Goal: Task Accomplishment & Management: Manage account settings

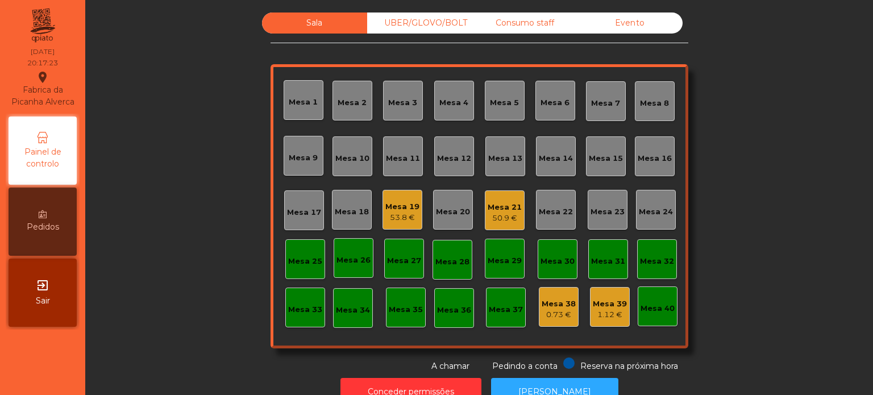
scroll to position [31, 0]
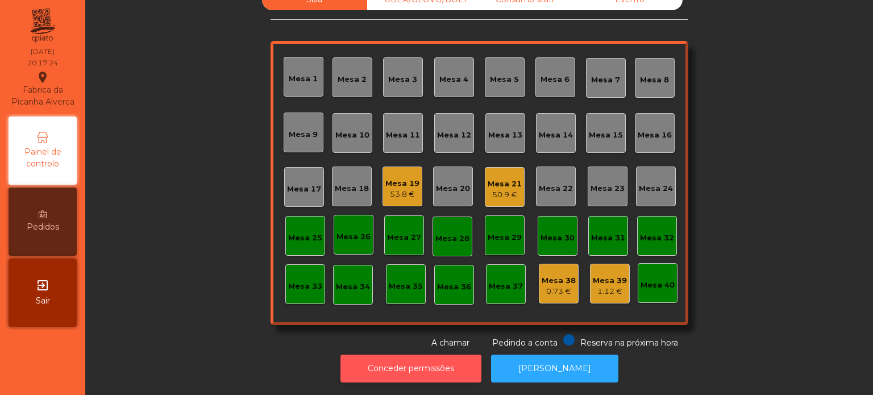
click at [429, 361] on button "Conceder permissões" at bounding box center [410, 368] width 141 height 28
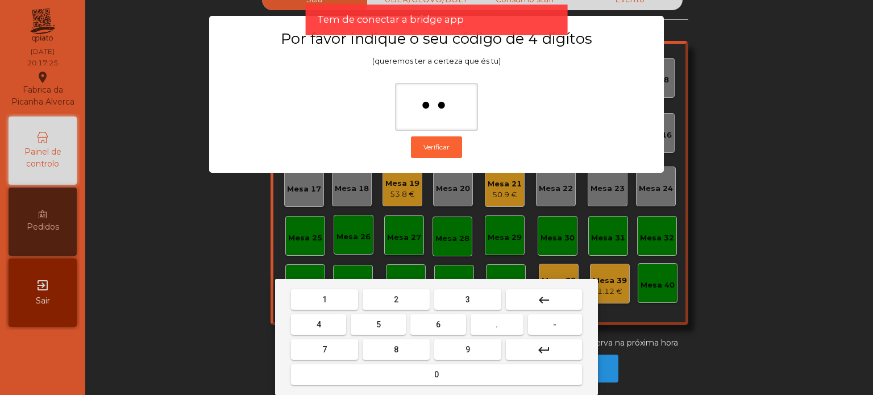
type input "***"
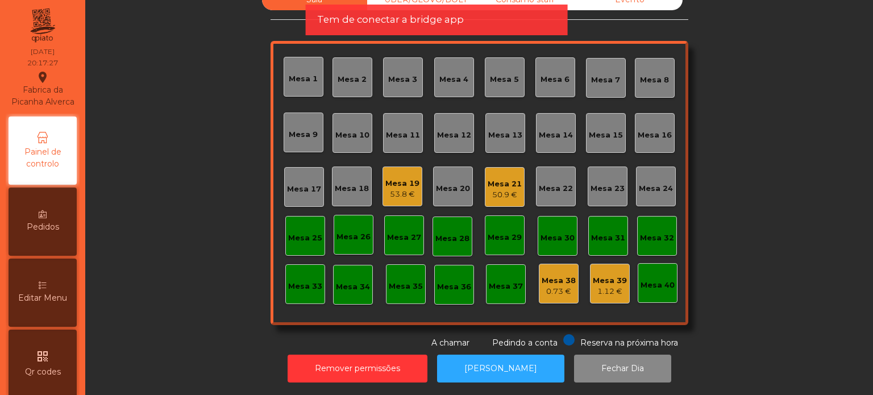
click at [73, 309] on div "Editar Menu" at bounding box center [43, 292] width 68 height 68
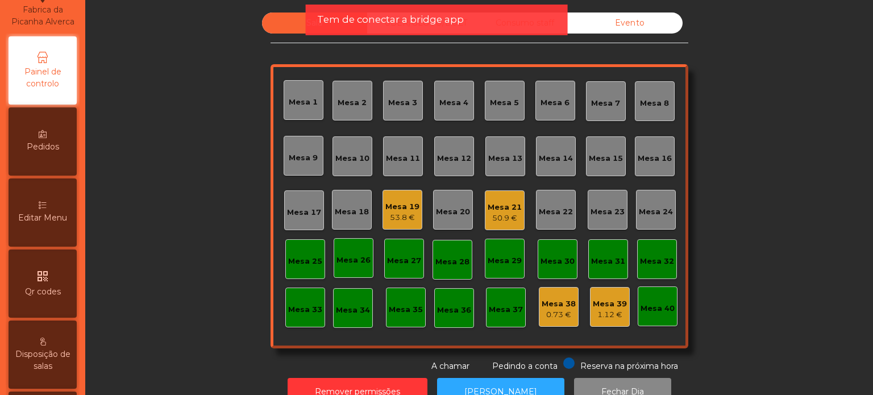
select select "*"
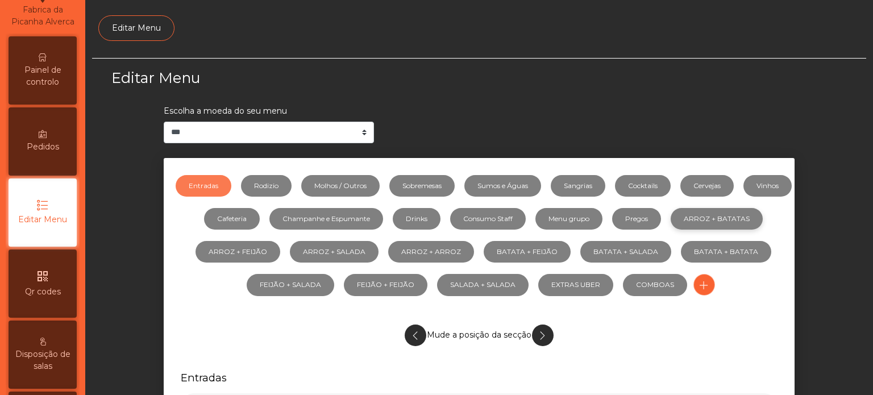
scroll to position [107, 0]
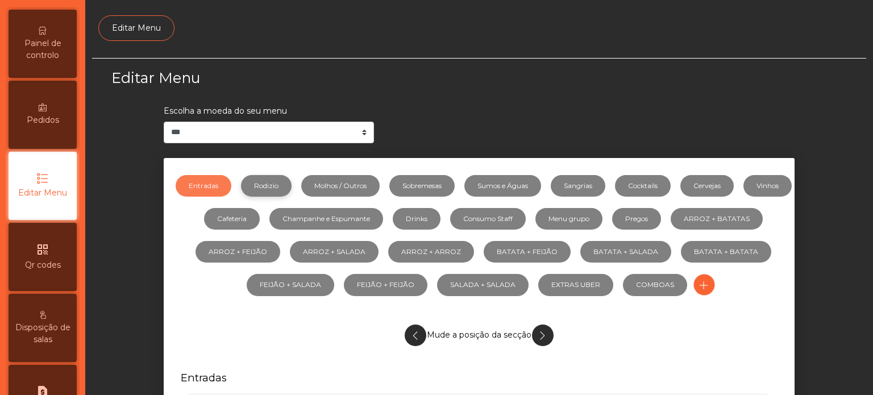
click at [291, 177] on link "Rodizio" at bounding box center [266, 186] width 51 height 22
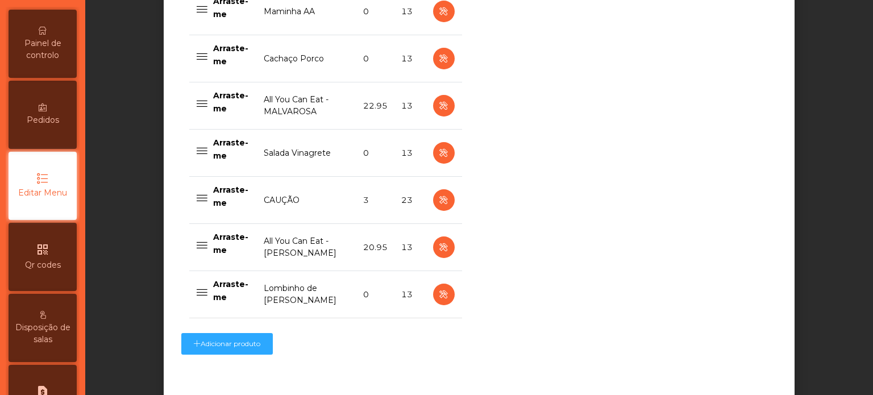
scroll to position [966, 0]
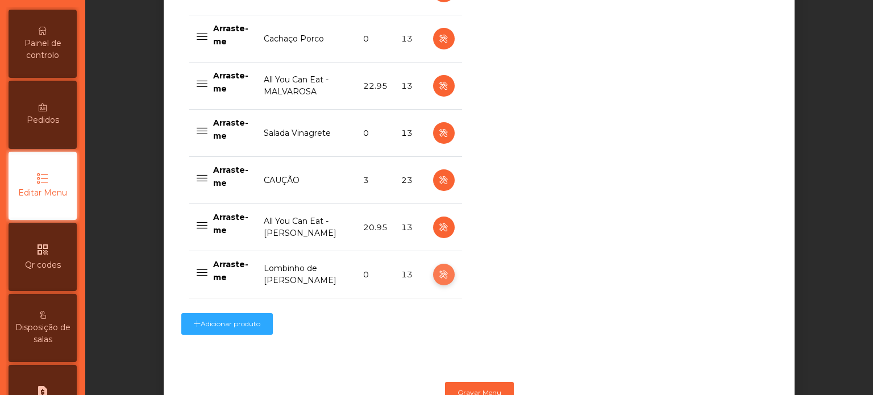
click at [441, 277] on icon "button" at bounding box center [443, 275] width 13 height 14
select select "**"
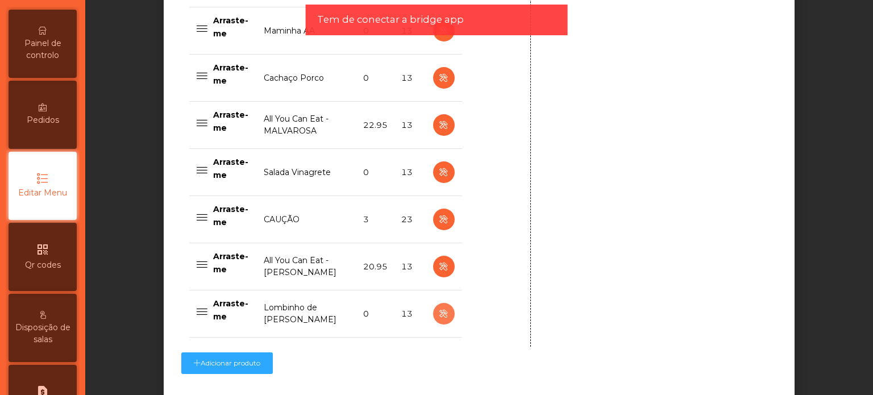
scroll to position [1009, 0]
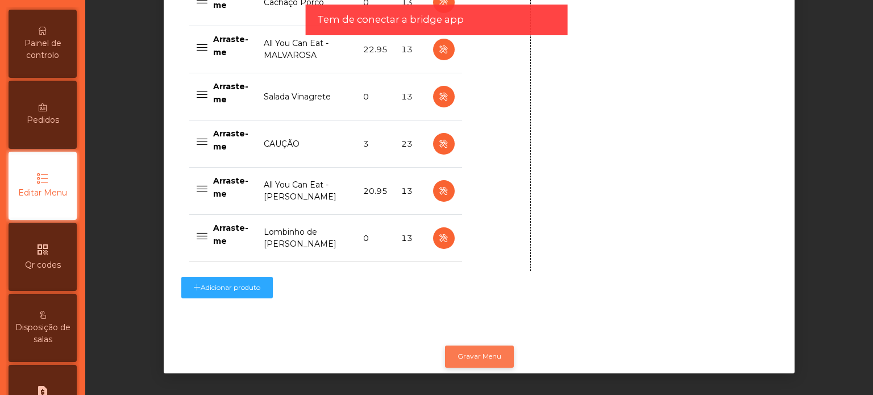
click at [490, 345] on button "Gravar Menu" at bounding box center [479, 356] width 69 height 22
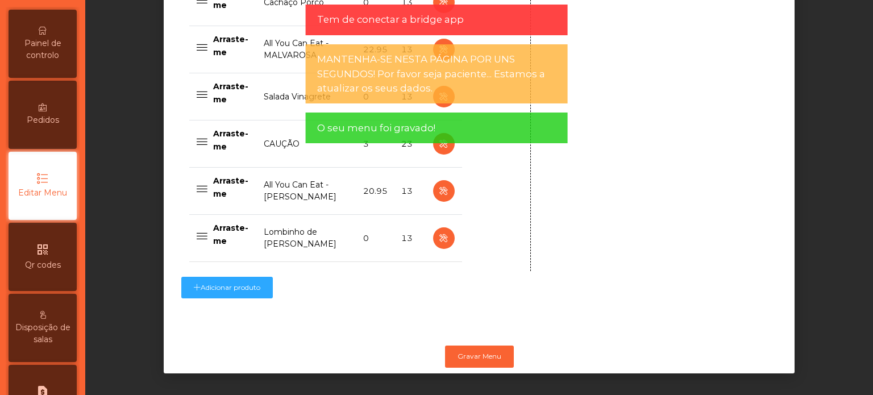
click at [59, 61] on span "Painel de controlo" at bounding box center [42, 49] width 62 height 24
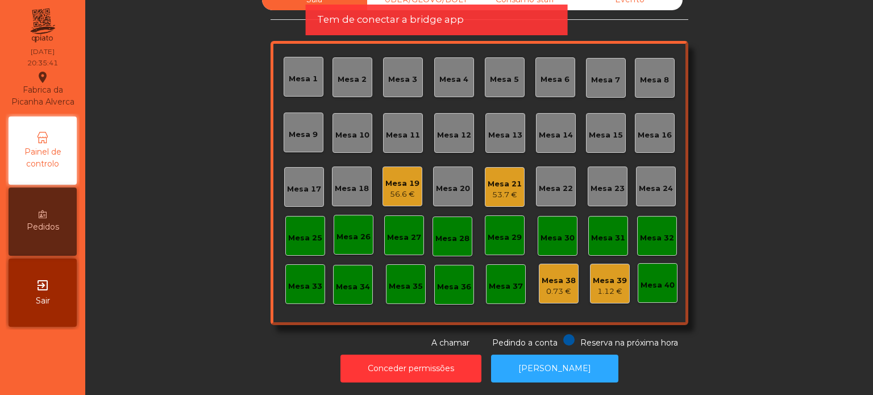
click at [429, 18] on span "Tem de conectar a bridge app" at bounding box center [390, 19] width 147 height 14
